Goal: Check status: Check status

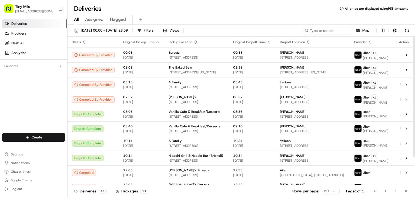
click at [86, 42] on icon "button" at bounding box center [84, 42] width 4 height 4
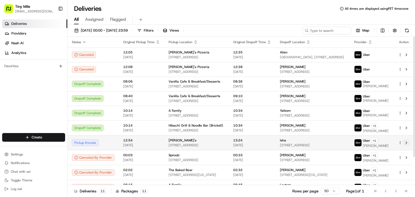
click at [406, 146] on button at bounding box center [406, 143] width 6 height 6
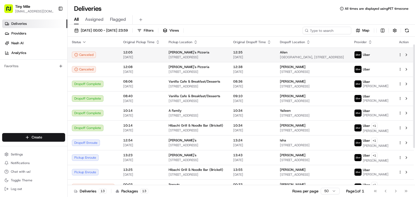
scroll to position [27, 0]
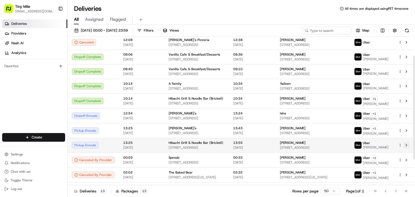
click at [409, 149] on button at bounding box center [406, 145] width 6 height 6
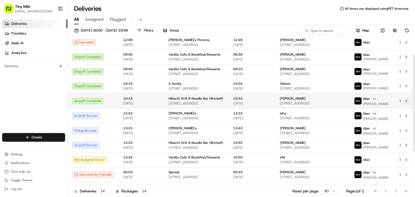
click at [408, 104] on button at bounding box center [406, 101] width 6 height 6
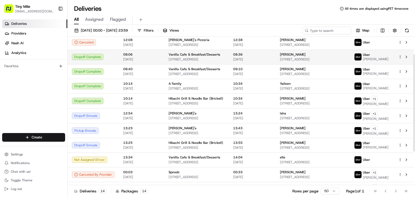
click at [410, 55] on td at bounding box center [404, 57] width 20 height 15
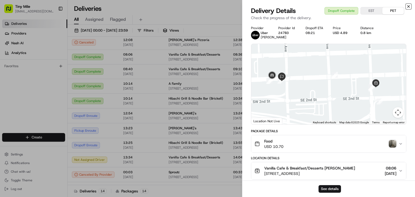
click at [409, 5] on icon "button" at bounding box center [409, 6] width 4 height 4
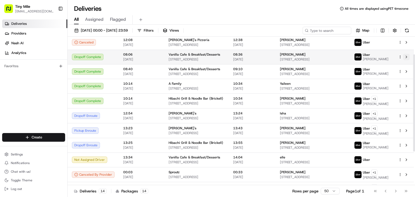
click at [409, 57] on button at bounding box center [406, 57] width 6 height 6
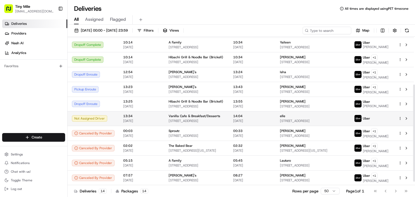
scroll to position [79, 0]
click at [407, 115] on button at bounding box center [406, 118] width 6 height 6
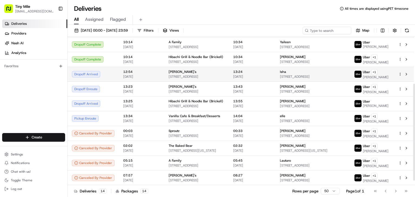
scroll to position [25, 0]
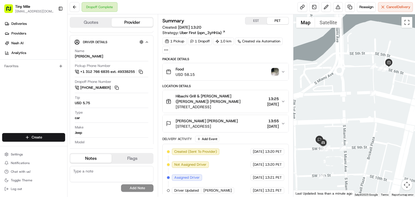
click at [273, 71] on img "button" at bounding box center [275, 72] width 8 height 8
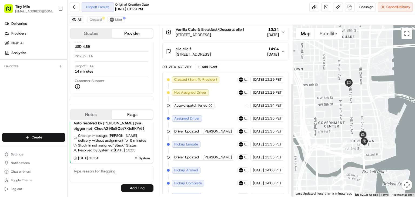
scroll to position [86, 0]
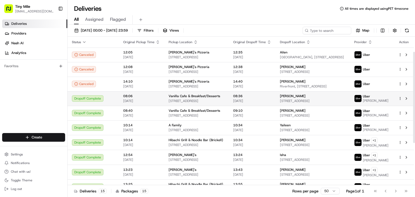
scroll to position [25, 0]
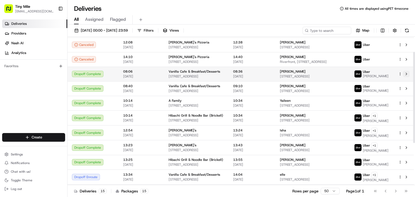
click at [408, 76] on button at bounding box center [406, 74] width 6 height 6
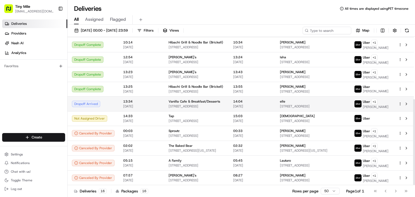
scroll to position [108, 0]
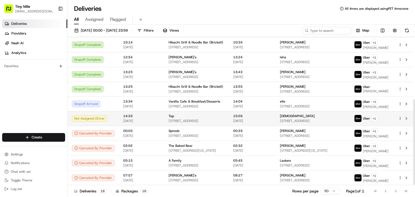
click at [410, 114] on td at bounding box center [404, 118] width 20 height 15
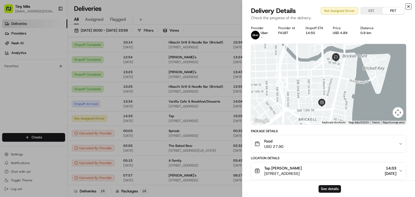
click at [408, 6] on icon "button" at bounding box center [409, 6] width 4 height 4
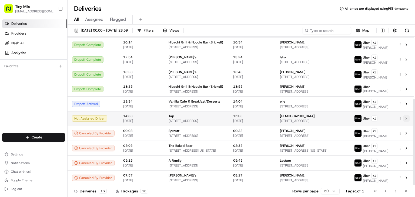
click at [406, 115] on button at bounding box center [406, 118] width 6 height 6
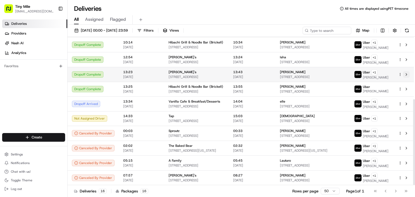
click at [407, 71] on button at bounding box center [406, 74] width 6 height 6
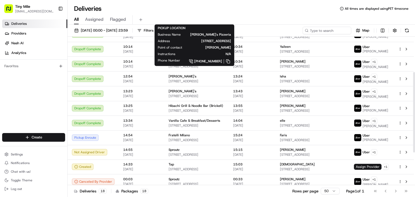
scroll to position [88, 0]
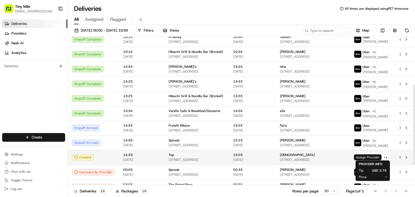
click at [363, 155] on span "Assign Provider" at bounding box center [368, 158] width 28 height 6
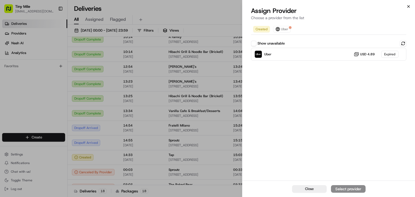
click at [407, 5] on icon "button" at bounding box center [409, 6] width 4 height 4
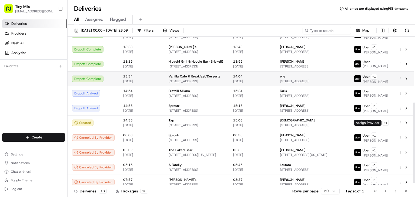
scroll to position [126, 0]
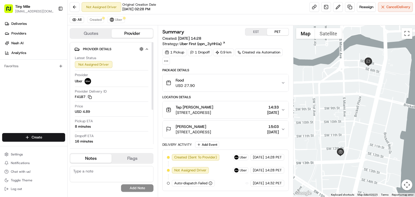
click at [99, 31] on button "Quotes" at bounding box center [90, 33] width 41 height 9
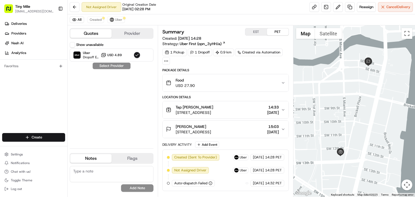
click at [126, 34] on button "Provider" at bounding box center [132, 33] width 41 height 9
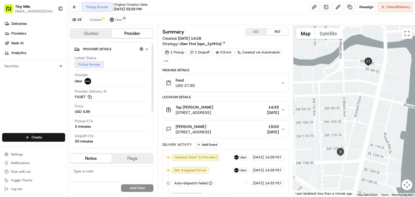
drag, startPoint x: 152, startPoint y: 104, endPoint x: 150, endPoint y: 124, distance: 19.9
click at [152, 112] on div at bounding box center [153, 78] width 2 height 68
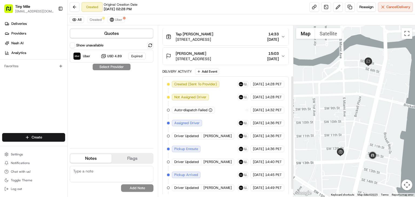
scroll to position [86, 0]
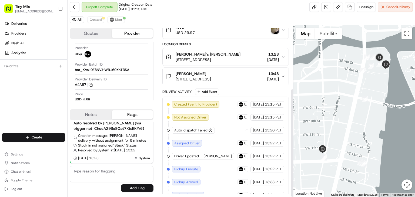
scroll to position [99, 0]
